Goal: Find specific page/section: Find specific page/section

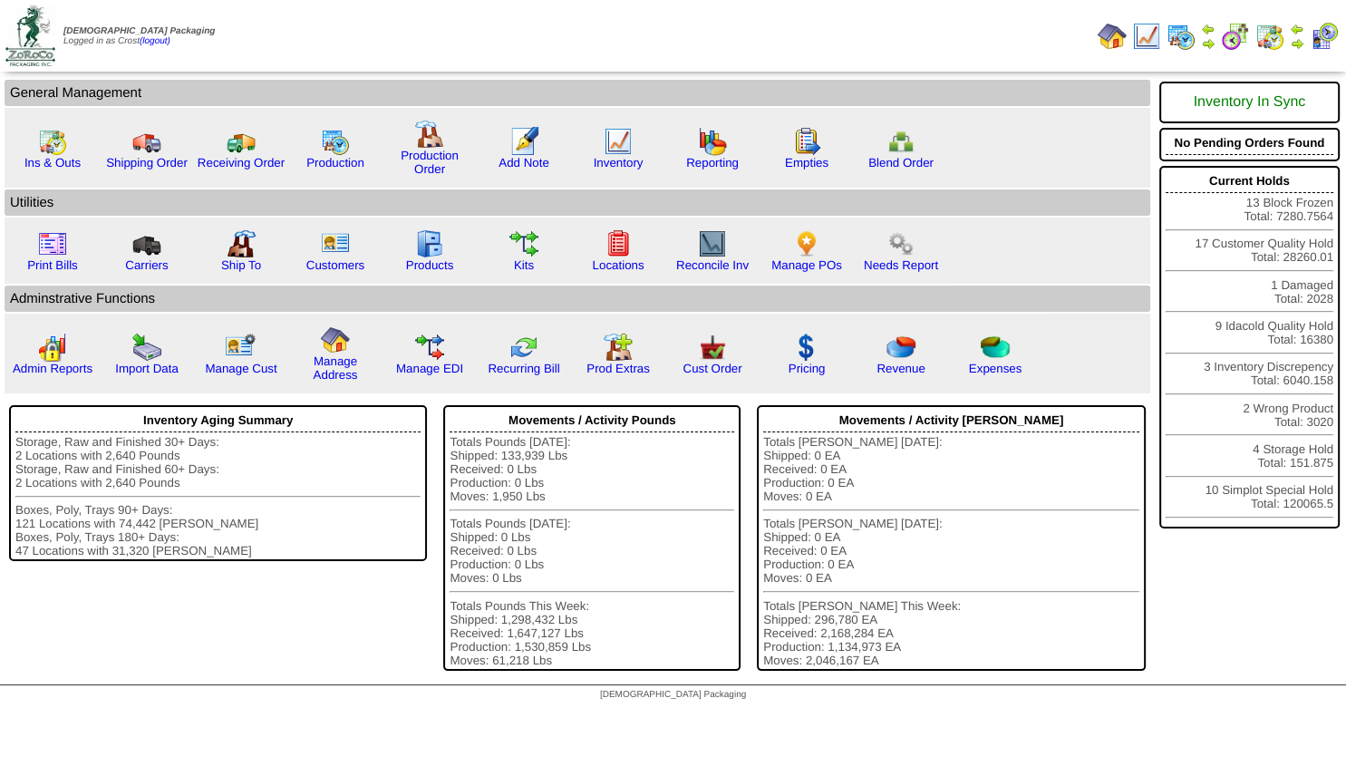
click at [1298, 42] on img at bounding box center [1296, 43] width 14 height 14
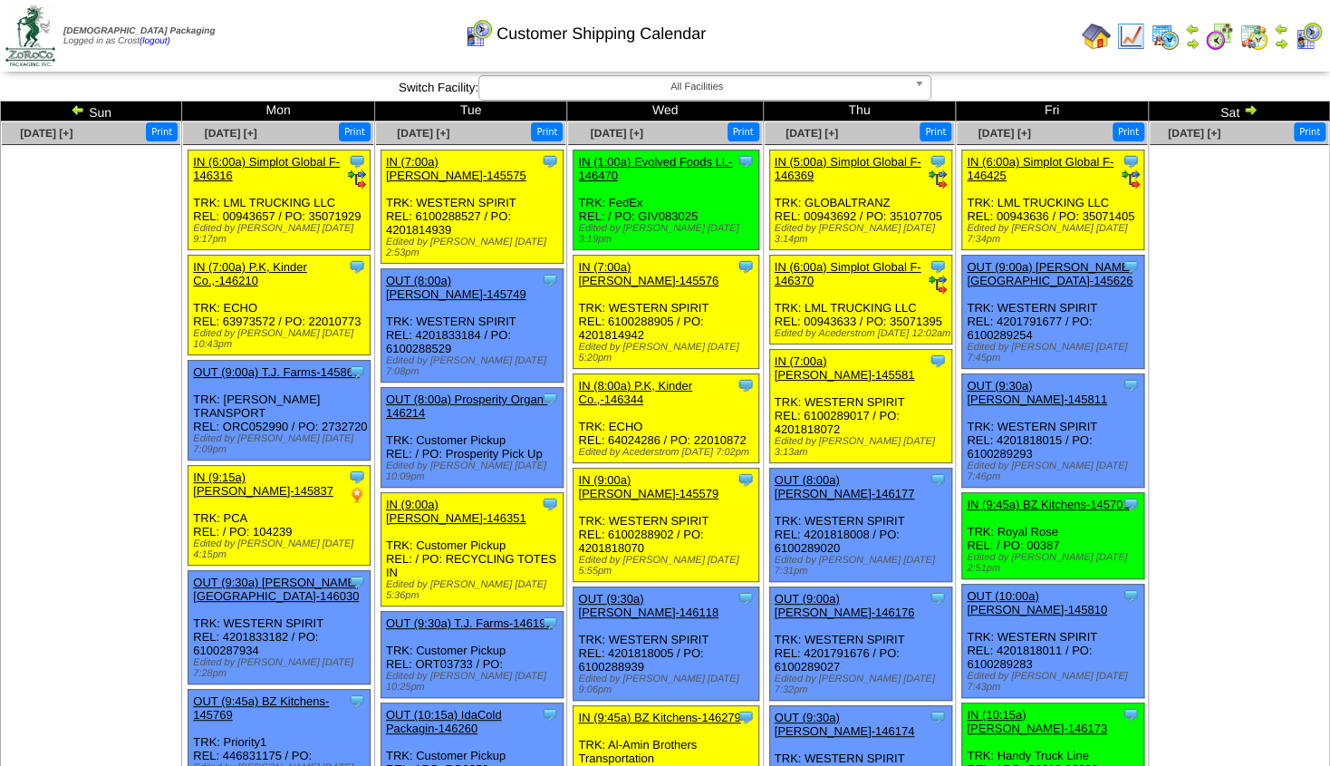
click at [82, 108] on img at bounding box center [78, 109] width 14 height 14
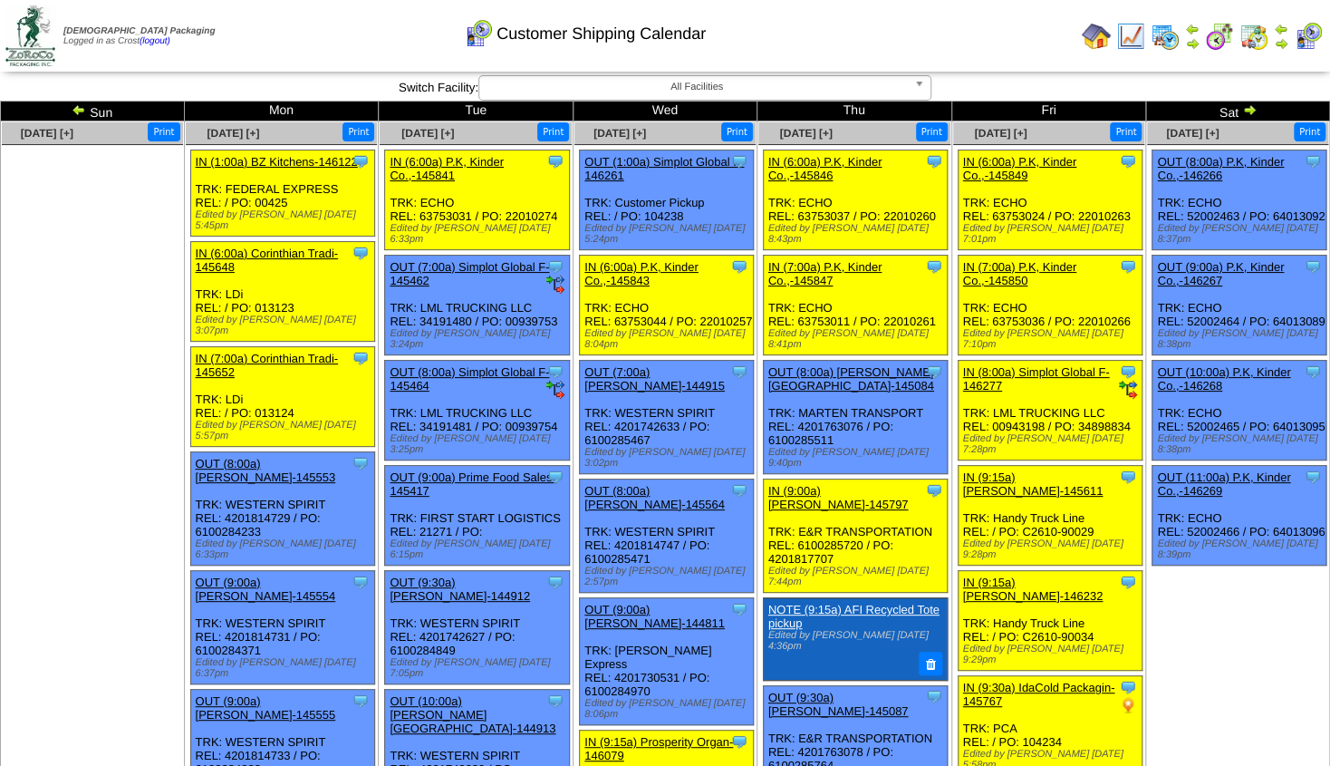
click at [1250, 108] on img at bounding box center [1249, 109] width 14 height 14
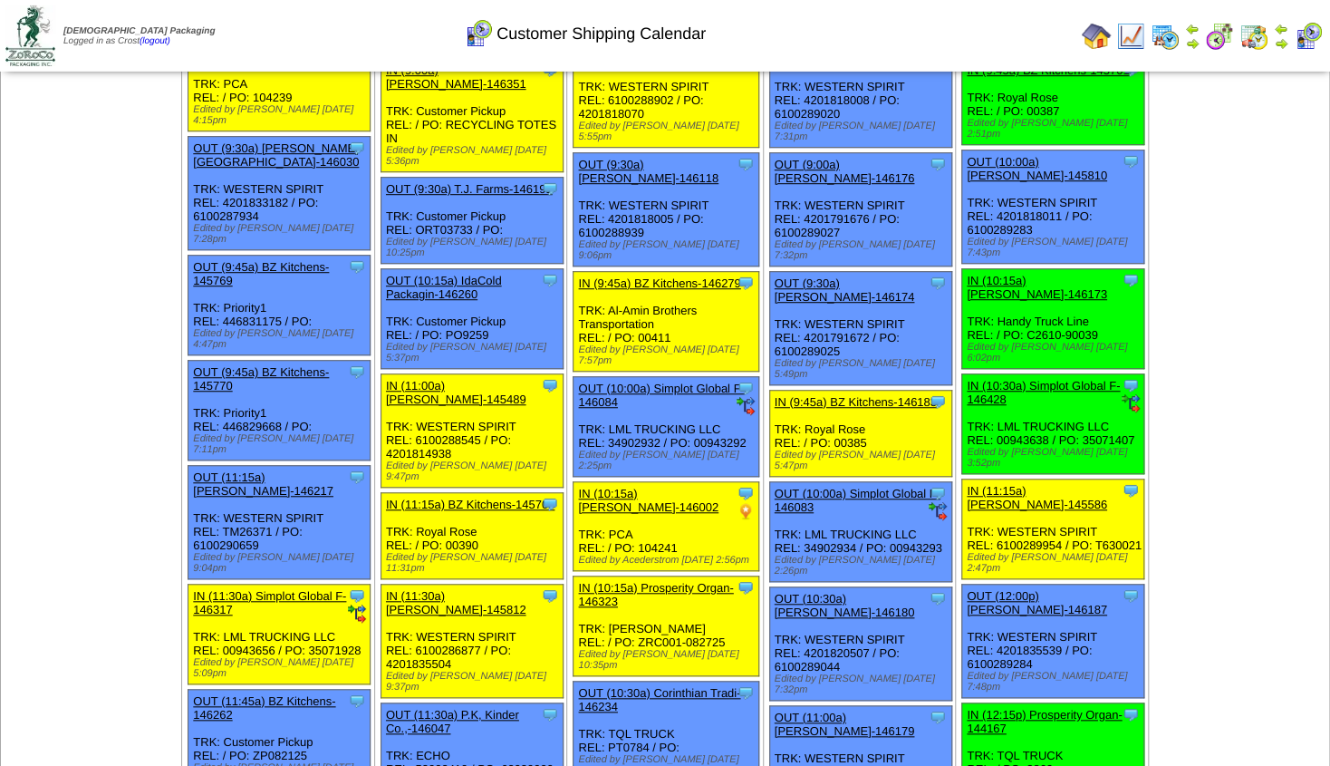
scroll to position [439, 0]
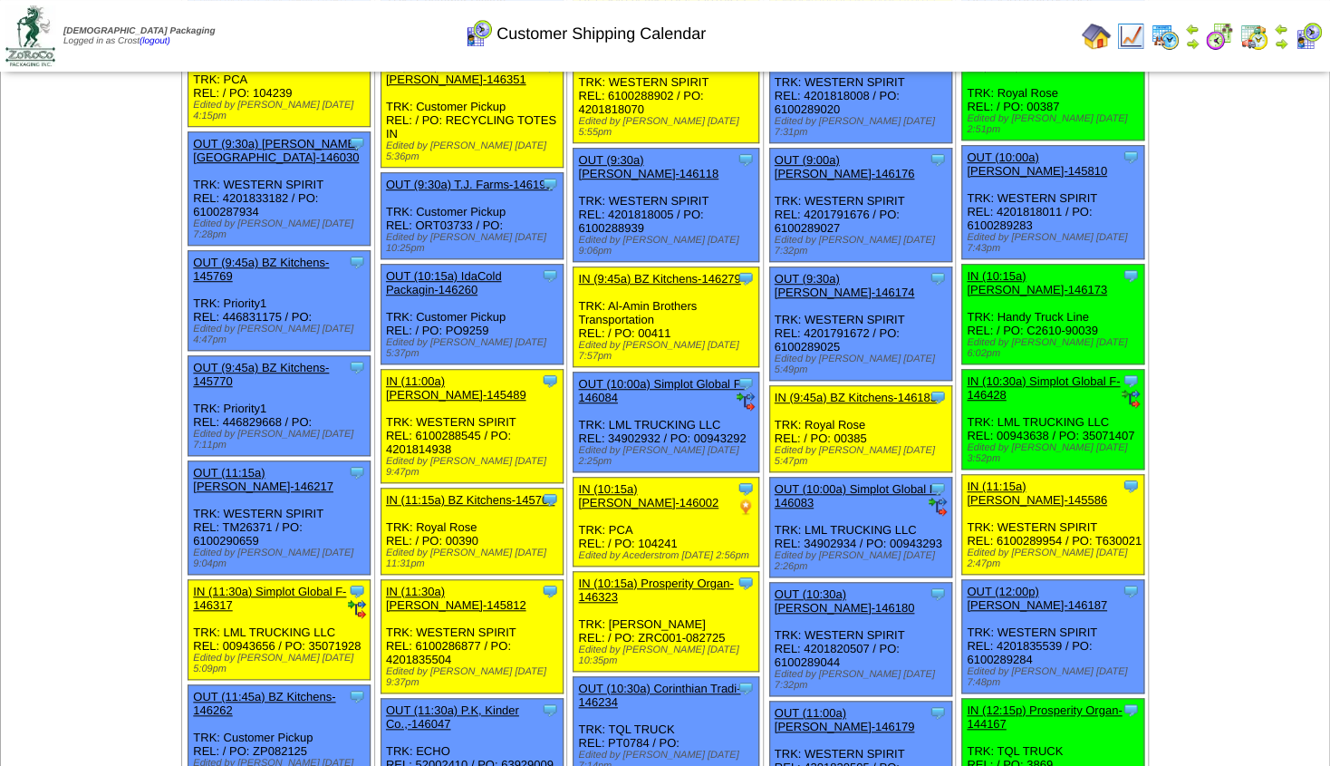
click at [1125, 35] on img at bounding box center [1130, 36] width 29 height 29
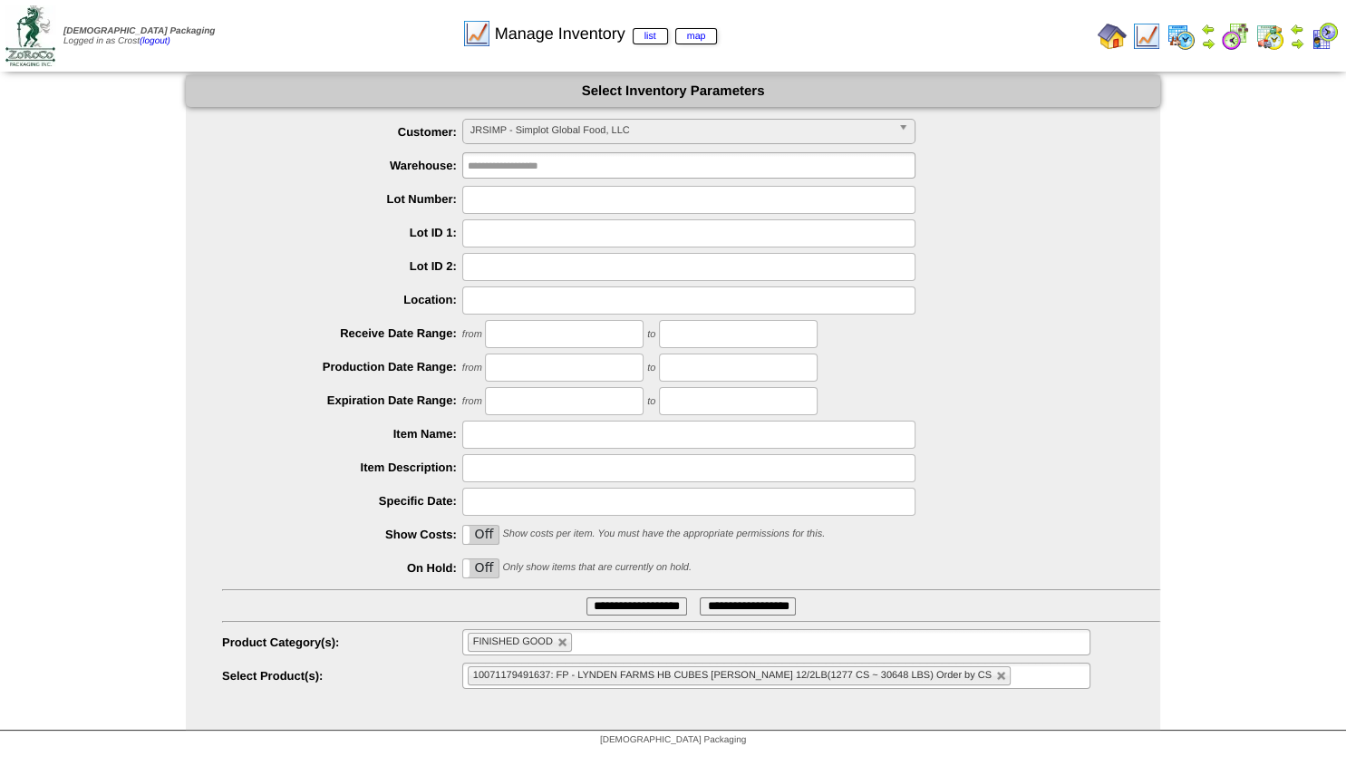
click at [525, 130] on span "JRSIMP - Simplot Global Food, LLC" at bounding box center [680, 131] width 420 height 22
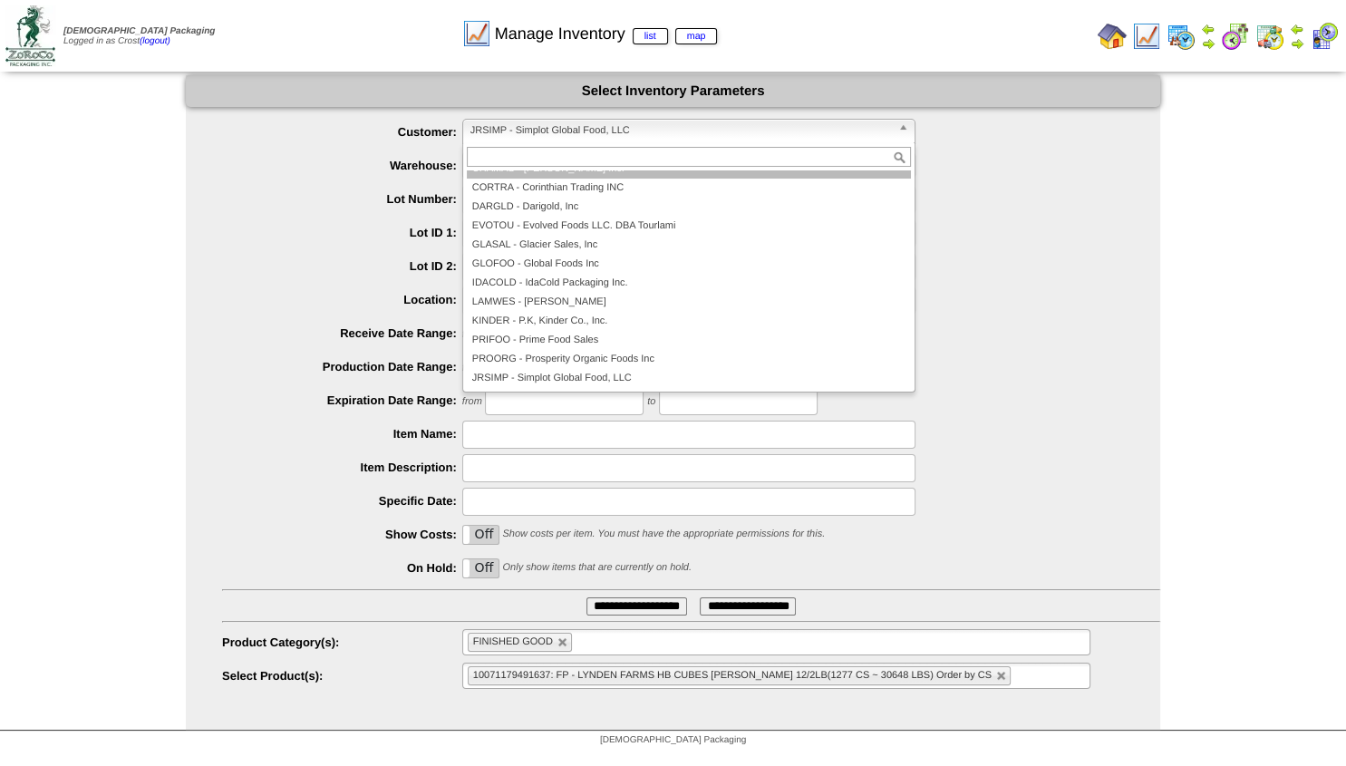
scroll to position [114, 0]
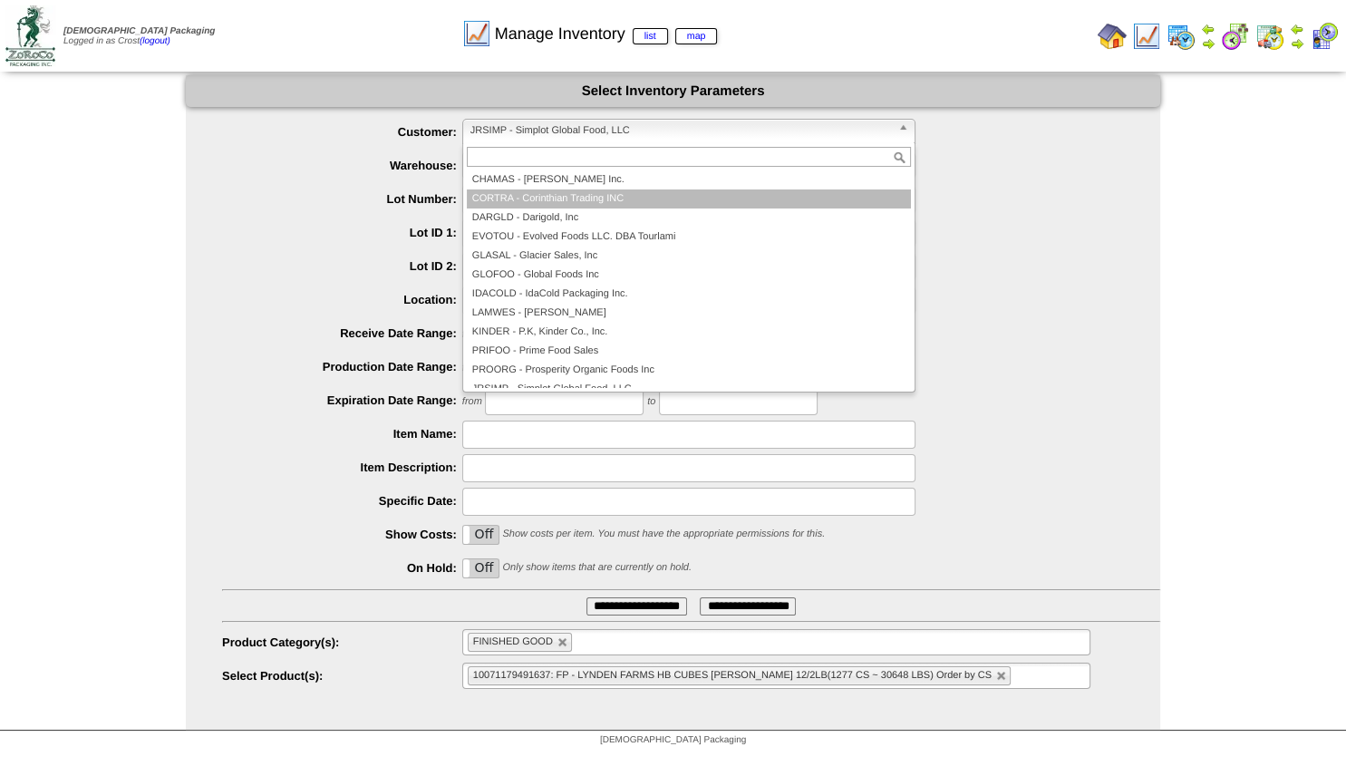
click at [524, 197] on li "CORTRA - Corinthian Trading INC" at bounding box center [689, 198] width 444 height 19
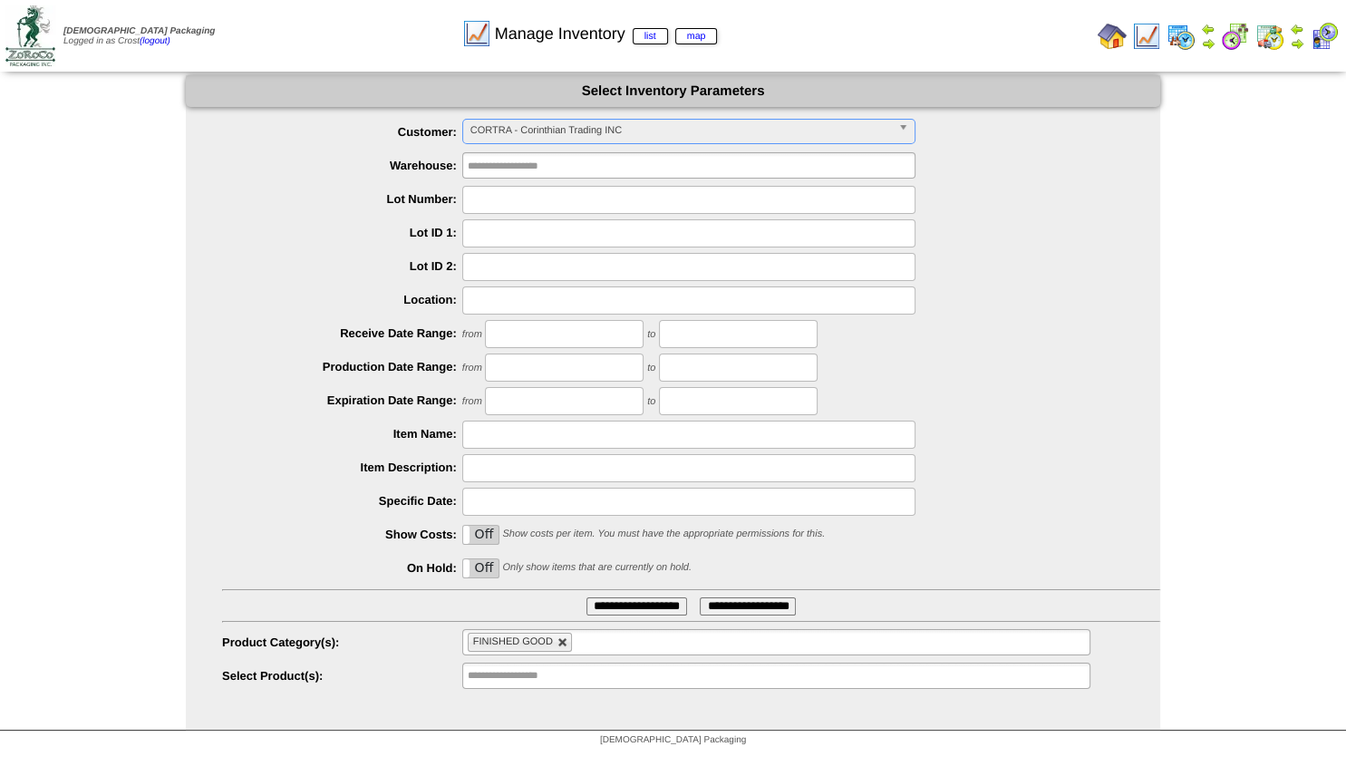
click at [562, 648] on link at bounding box center [562, 642] width 11 height 11
type input "**********"
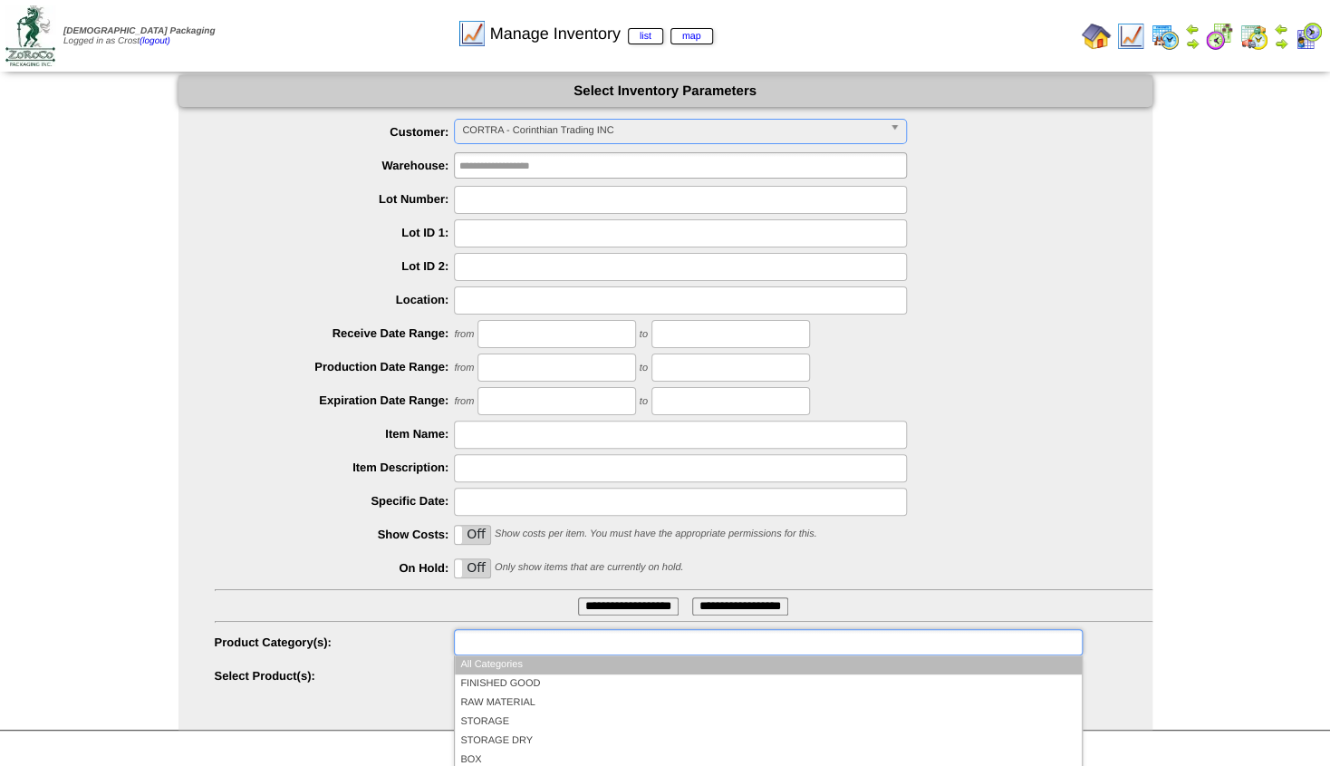
drag, startPoint x: 516, startPoint y: 652, endPoint x: 520, endPoint y: 661, distance: 10.6
click at [522, 653] on input "text" at bounding box center [517, 642] width 116 height 23
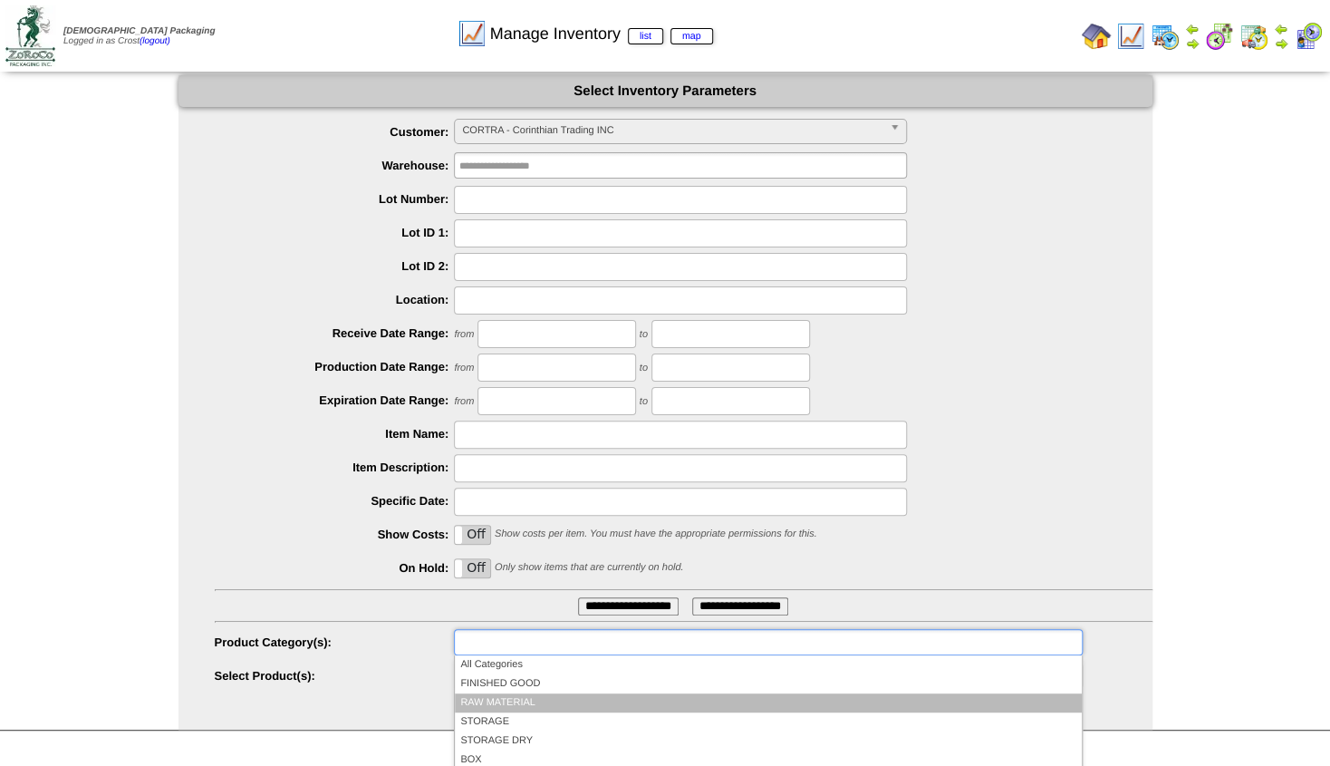
click at [502, 697] on li "RAW MATERIAL" at bounding box center [768, 702] width 626 height 19
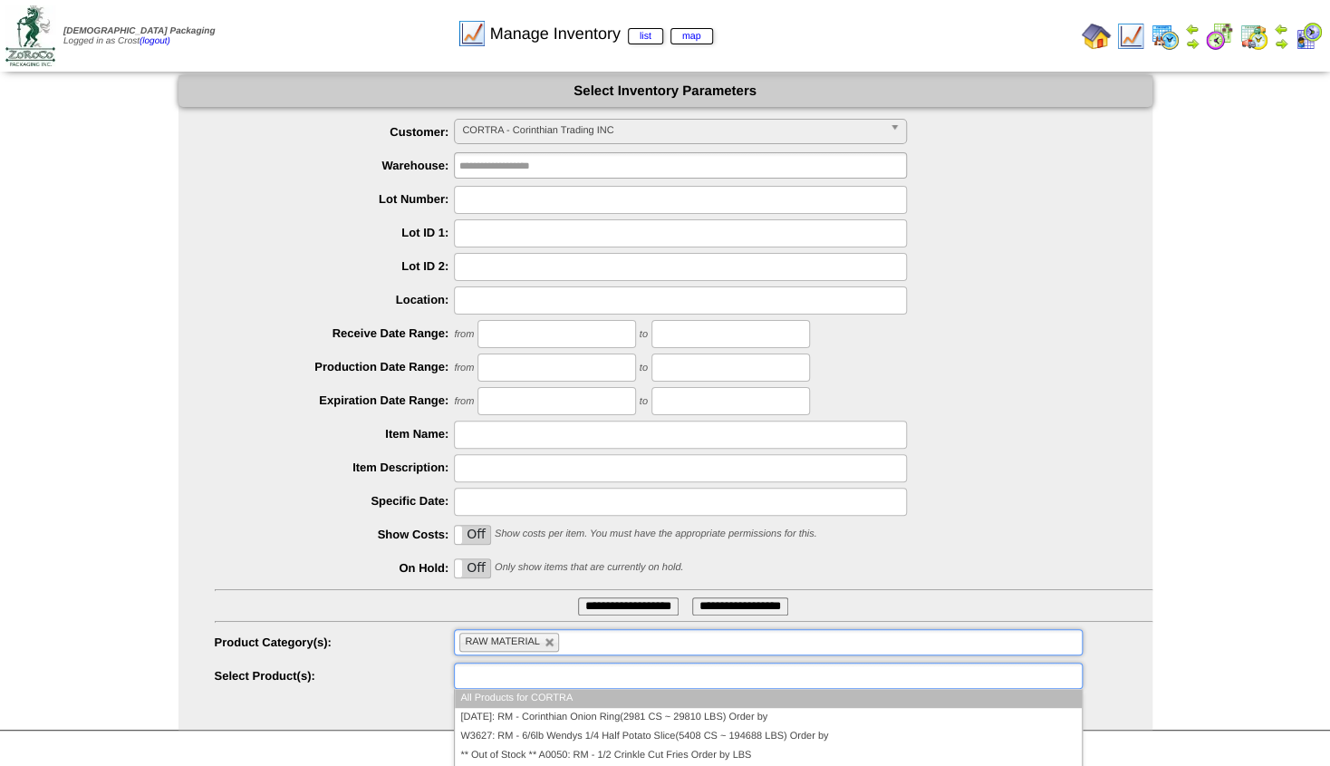
click at [506, 681] on input "text" at bounding box center [517, 675] width 116 height 23
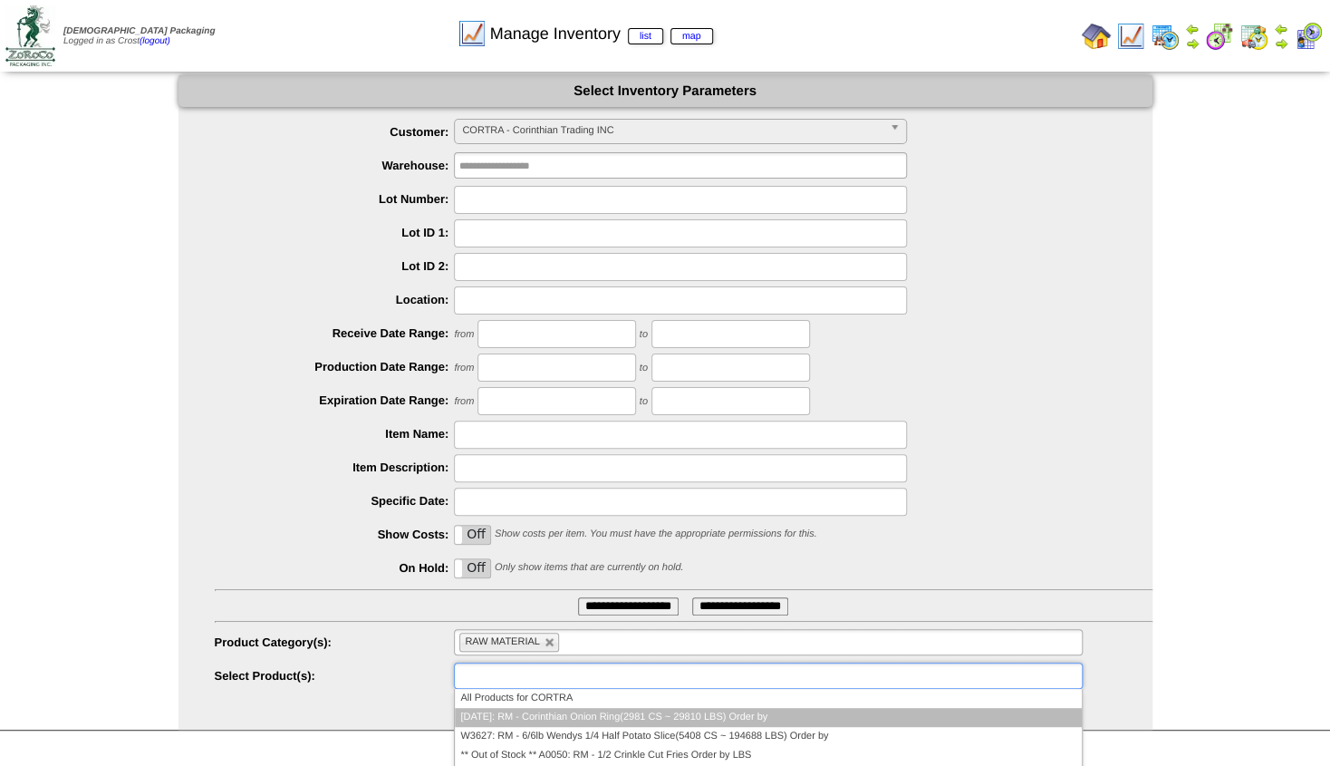
click at [495, 719] on li "AD280: RM - Corinthian Onion Ring(2981 CS ~ 29810 LBS) Order by" at bounding box center [768, 717] width 626 height 19
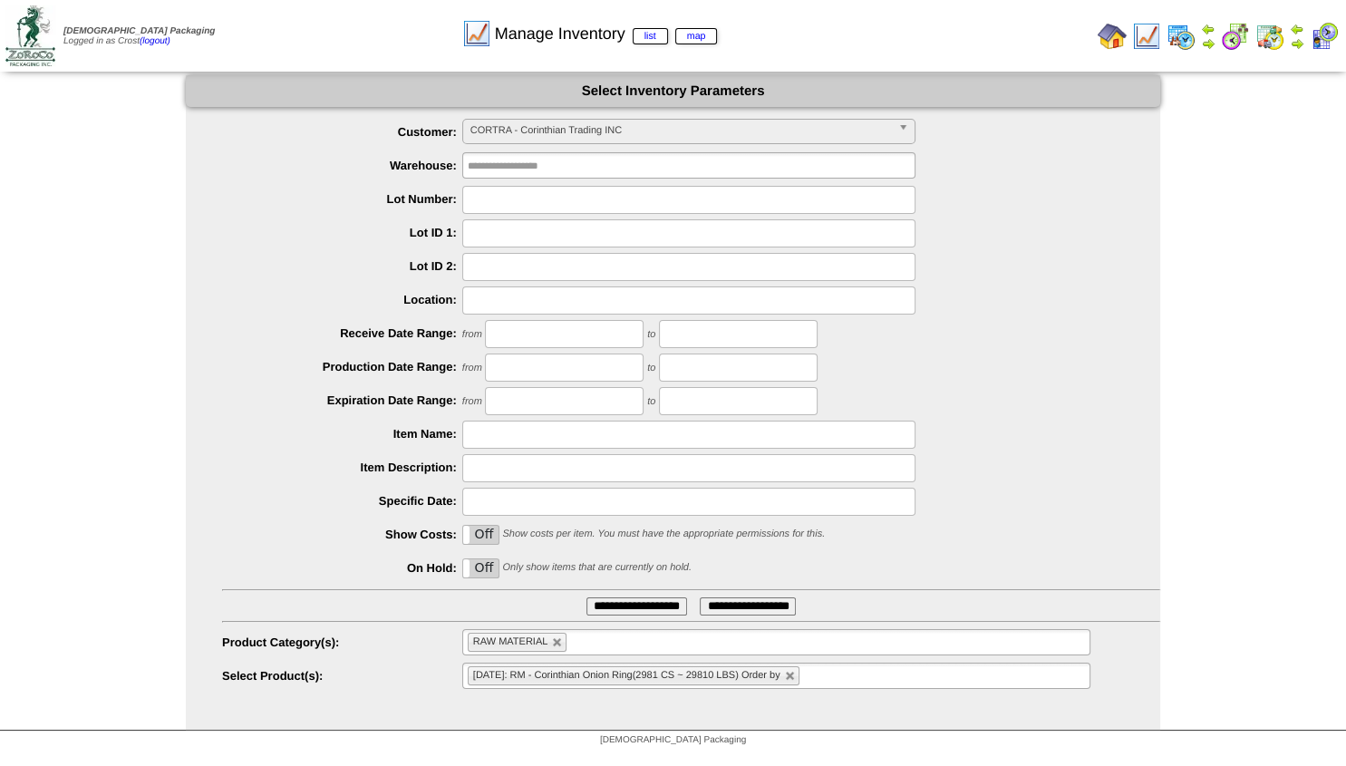
click at [621, 611] on input "**********" at bounding box center [636, 606] width 101 height 18
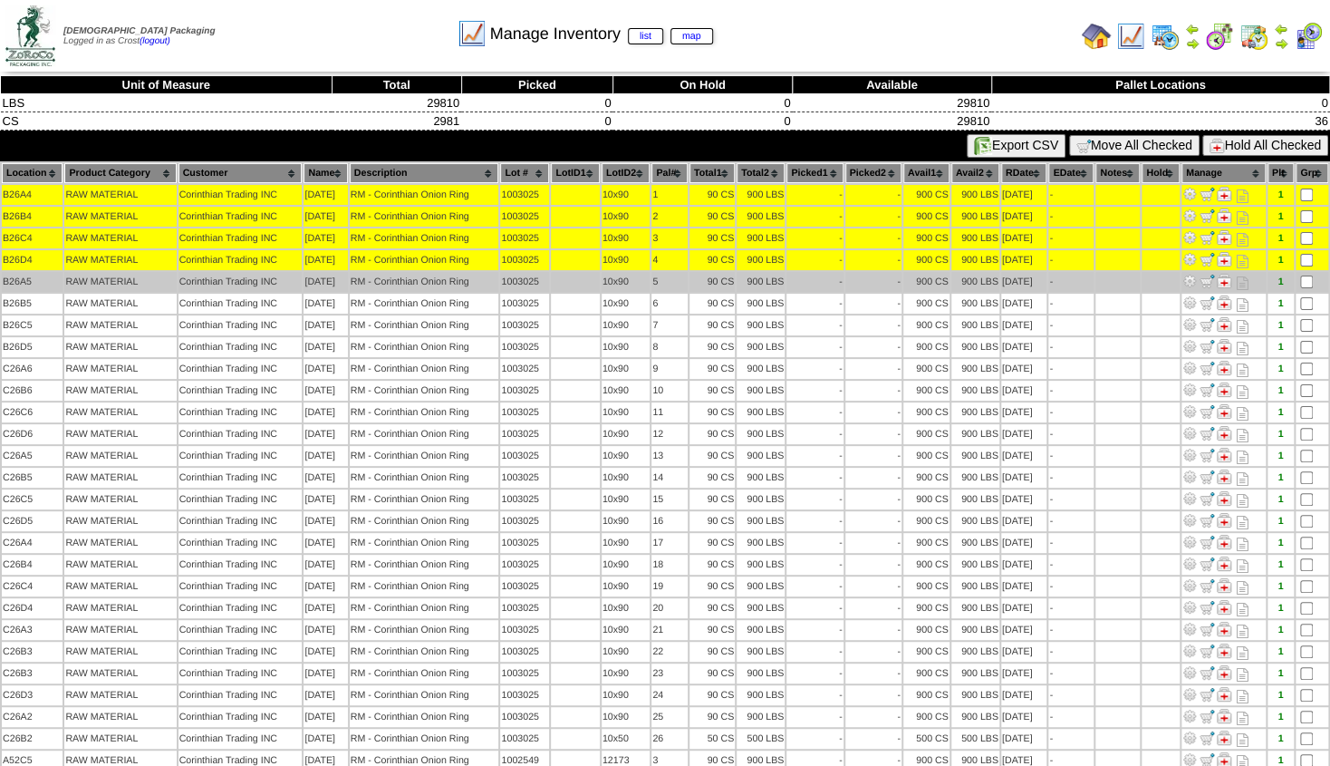
click at [1306, 274] on td at bounding box center [1312, 282] width 33 height 20
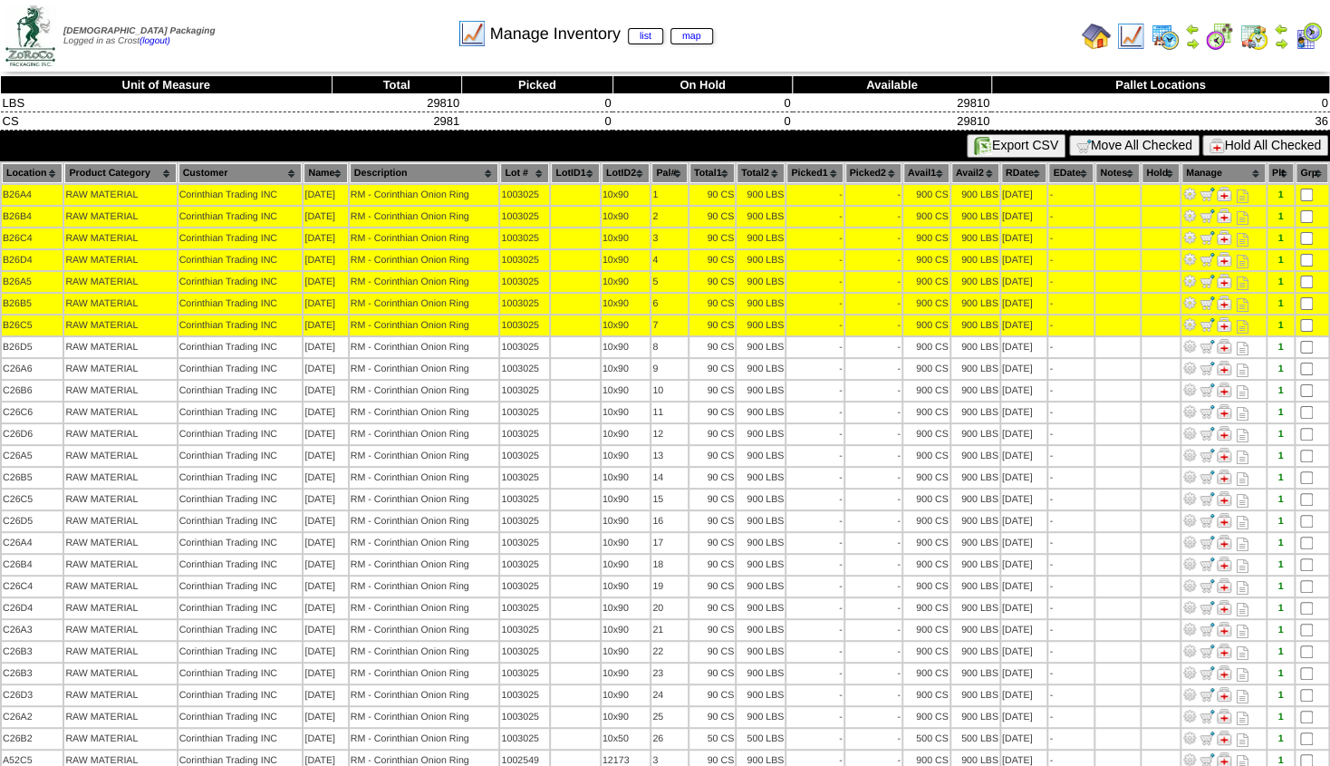
click at [1306, 316] on td at bounding box center [1312, 325] width 33 height 20
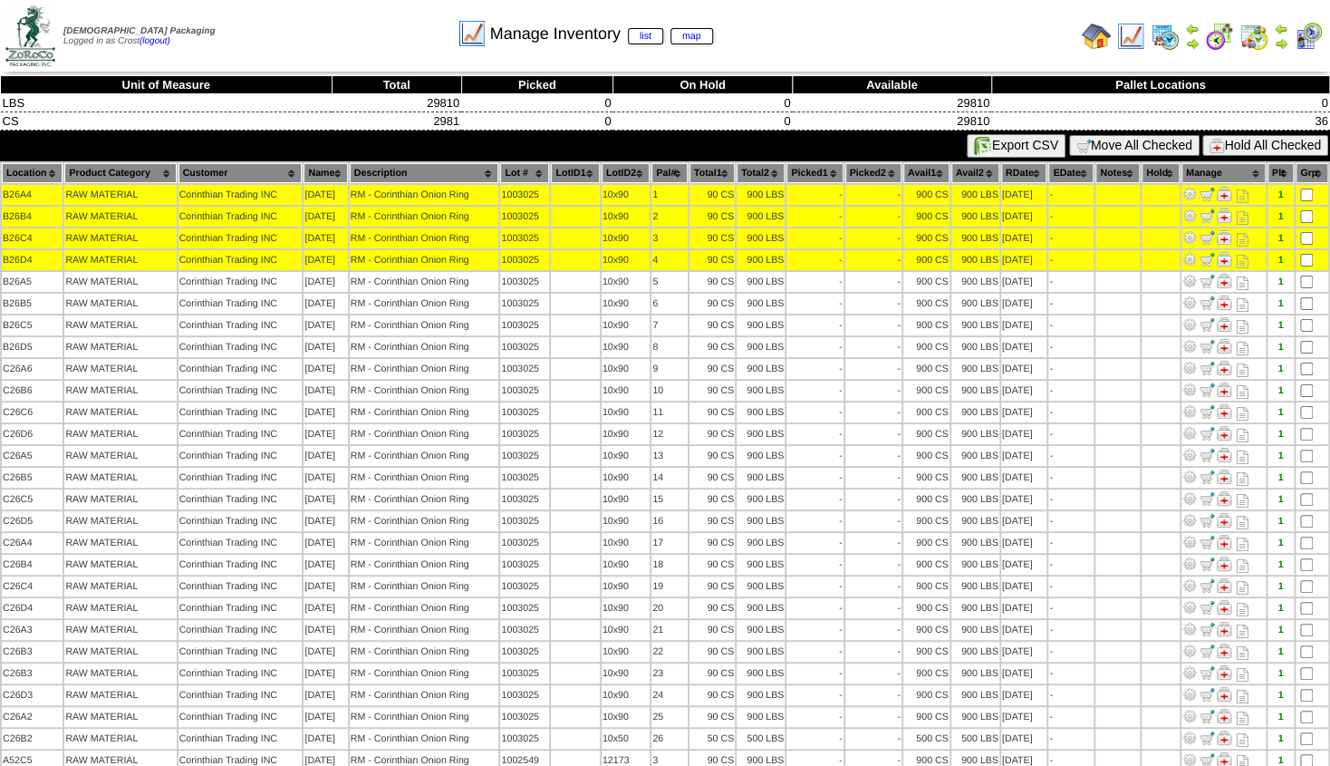
click at [1303, 254] on td at bounding box center [1312, 260] width 33 height 20
